Goal: Task Accomplishment & Management: Use online tool/utility

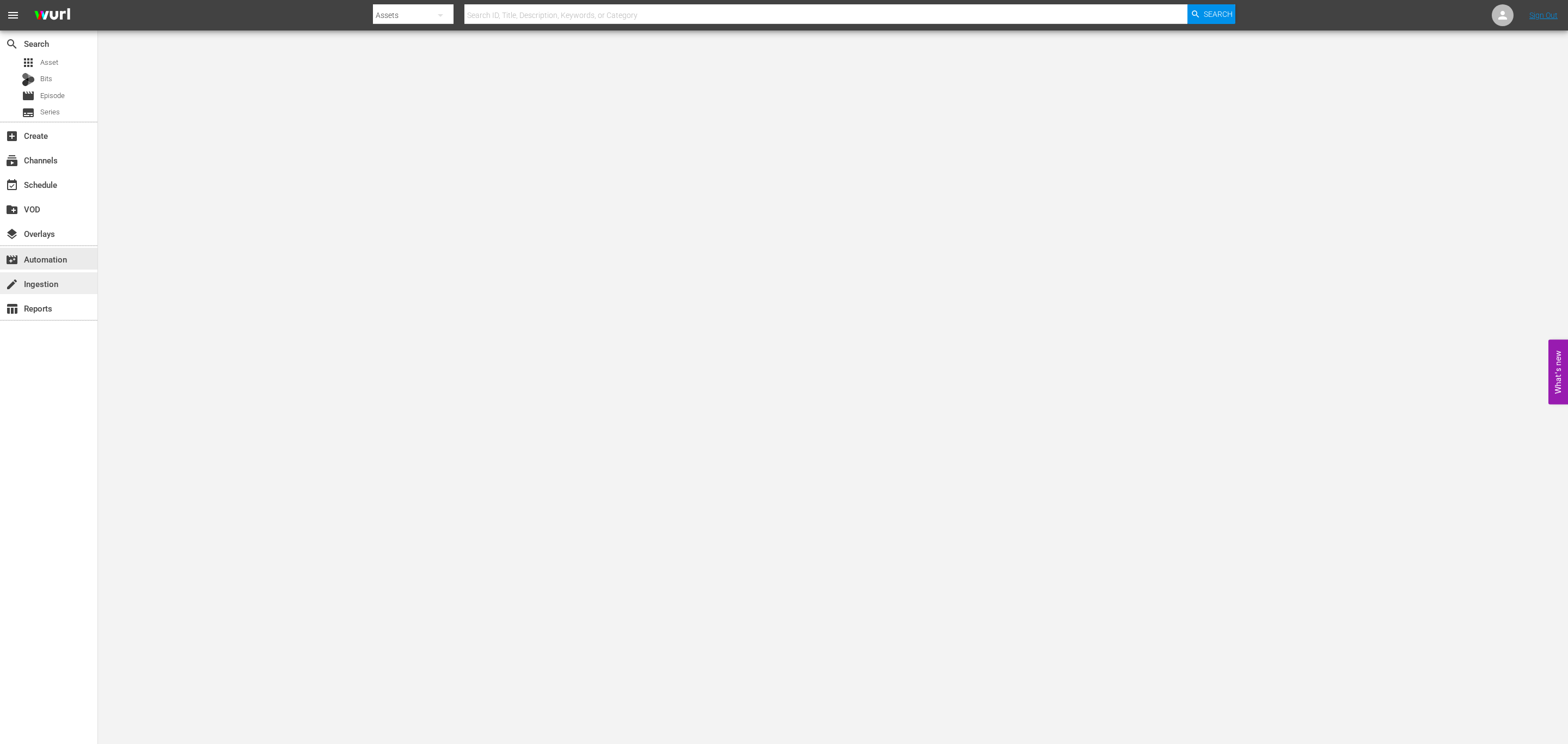
click at [51, 278] on div "create Ingestion" at bounding box center [30, 282] width 61 height 10
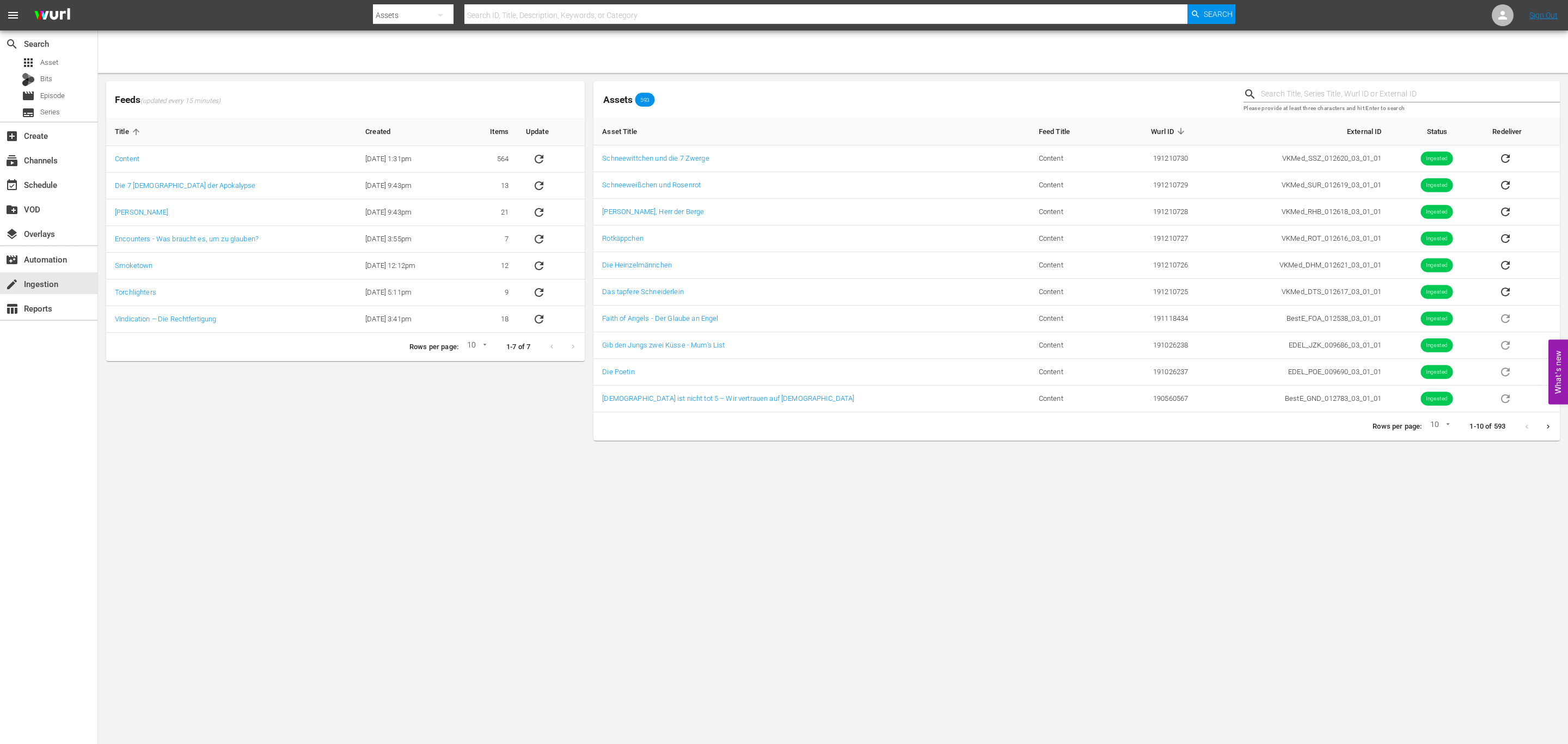
click at [1094, 569] on body "menu Search By Assets Search ID, Title, Description, Keywords, or Category Sear…" at bounding box center [784, 372] width 1568 height 744
click at [1023, 476] on body "menu Search By Assets Search ID, Title, Description, Keywords, or Category Sear…" at bounding box center [784, 372] width 1568 height 744
click at [508, 440] on div "Feeds (updated every 15 minutes) Title Created Items Update Content 10/4/23 @ 1…" at bounding box center [345, 261] width 488 height 368
click at [653, 536] on body "menu Search By Assets Search ID, Title, Description, Keywords, or Category Sear…" at bounding box center [784, 372] width 1568 height 744
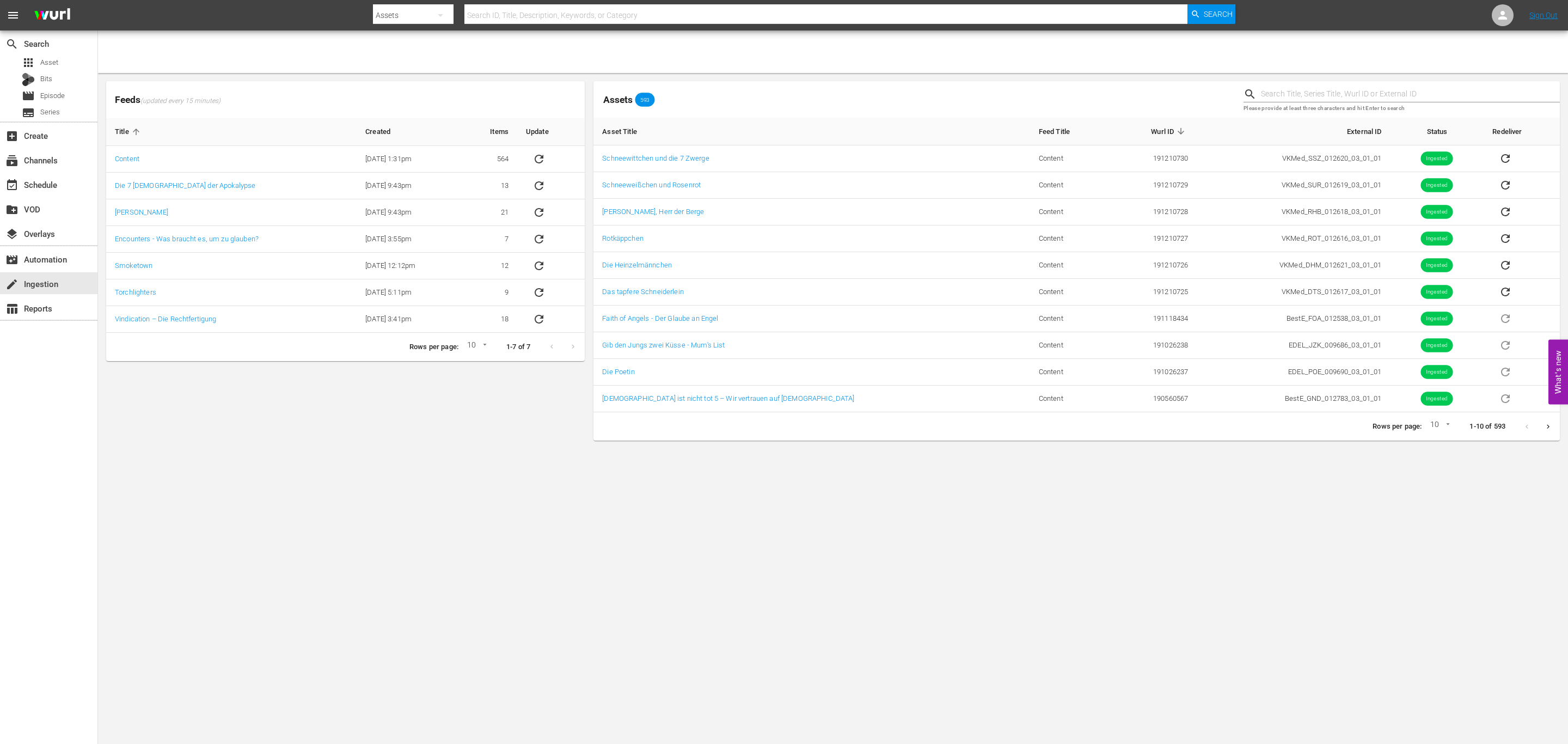
click at [749, 565] on body "menu Search By Assets Search ID, Title, Description, Keywords, or Category Sear…" at bounding box center [784, 372] width 1568 height 744
